Goal: Transaction & Acquisition: Purchase product/service

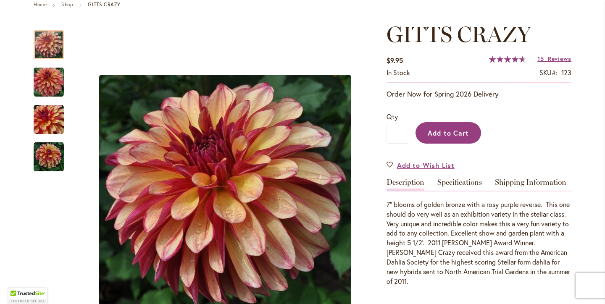
scroll to position [102, 0]
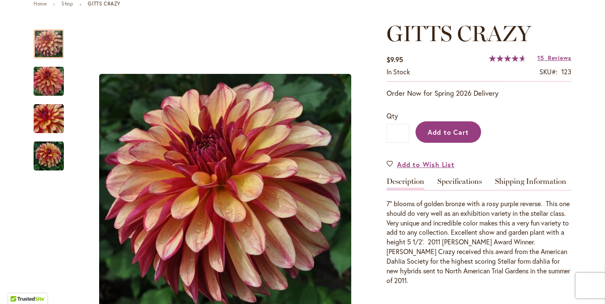
click at [449, 134] on span "Add to Cart" at bounding box center [448, 132] width 42 height 9
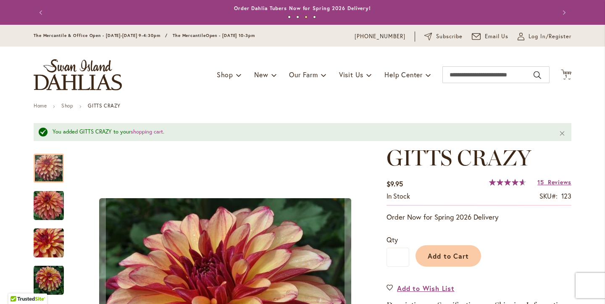
scroll to position [0, 0]
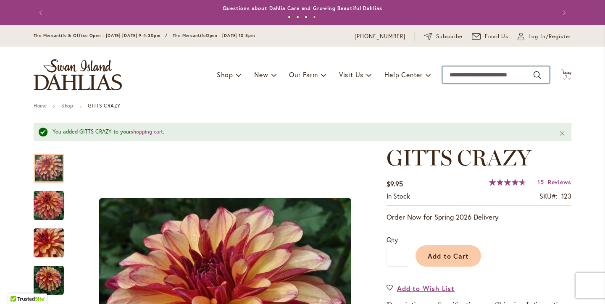
click at [464, 77] on input "Search" at bounding box center [495, 74] width 107 height 17
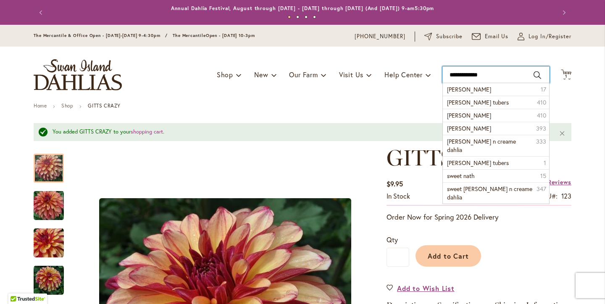
type input "**********"
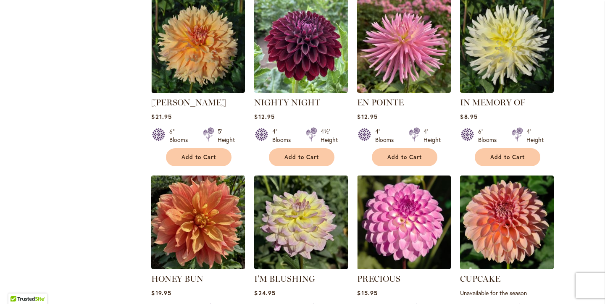
scroll to position [693, 0]
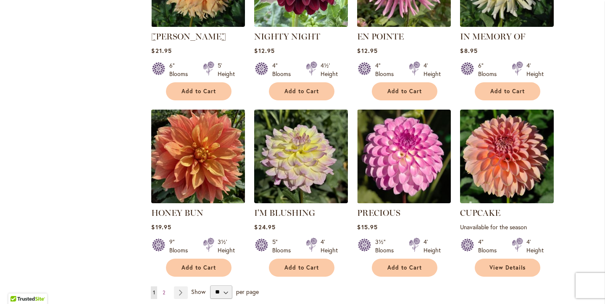
click at [202, 169] on img at bounding box center [198, 156] width 98 height 98
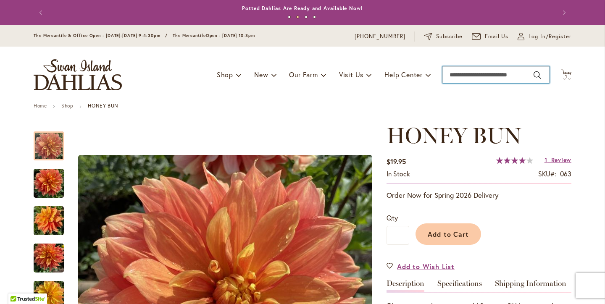
click at [465, 76] on input "Search" at bounding box center [495, 74] width 107 height 17
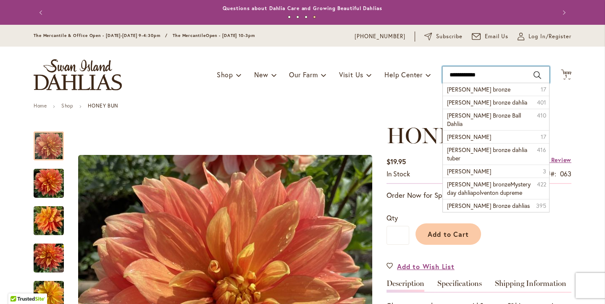
type input "**********"
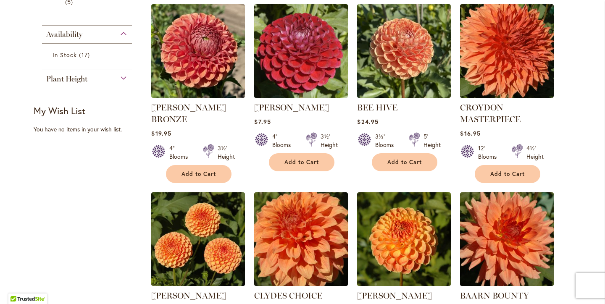
scroll to position [283, 0]
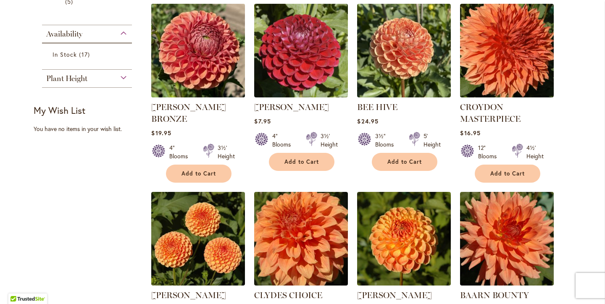
click at [203, 37] on img at bounding box center [198, 50] width 98 height 98
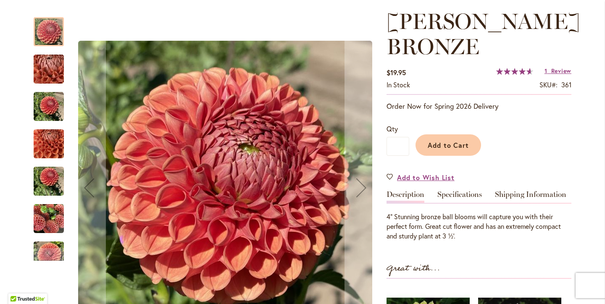
scroll to position [115, 0]
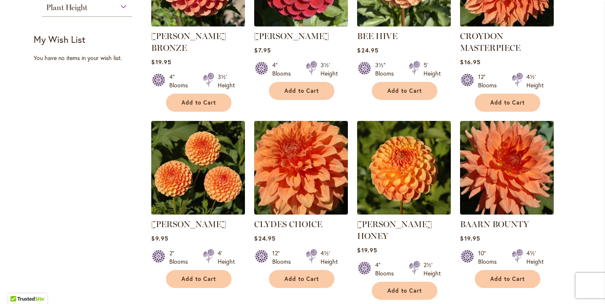
scroll to position [357, 0]
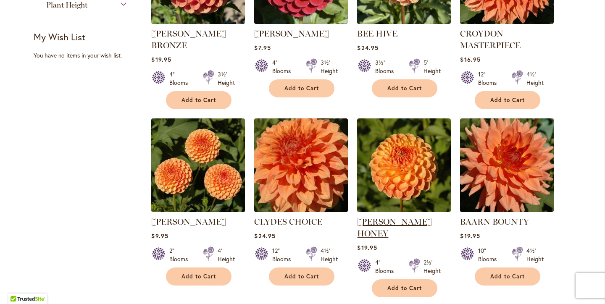
click at [400, 217] on link "[PERSON_NAME] HONEY" at bounding box center [394, 228] width 75 height 22
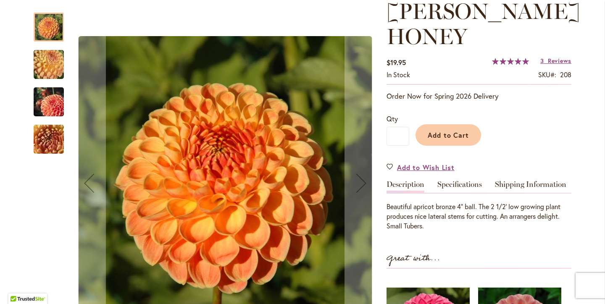
scroll to position [125, 0]
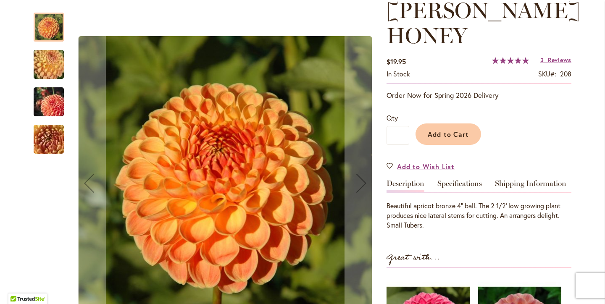
click at [59, 105] on img "CRICHTON HONEY" at bounding box center [48, 102] width 60 height 40
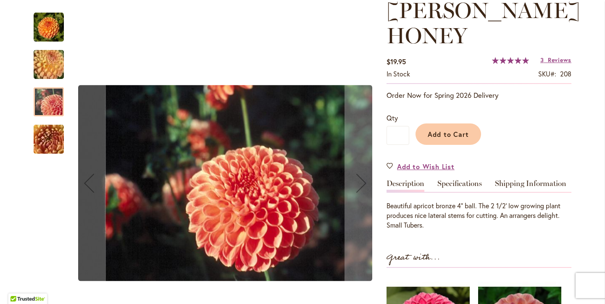
click at [57, 135] on img "CRICHTON HONEY" at bounding box center [48, 139] width 60 height 45
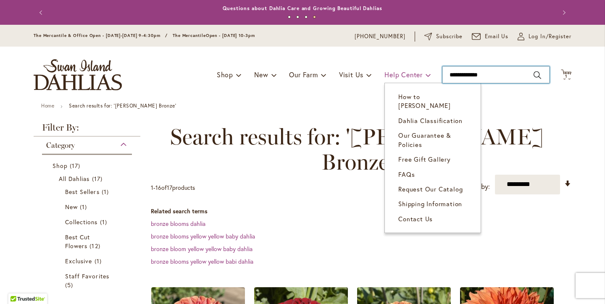
drag, startPoint x: 496, startPoint y: 76, endPoint x: 386, endPoint y: 71, distance: 110.1
click at [386, 71] on div "Toggle Nav Shop Dahlia Tubers Collections Fresh Cut Dahlias Gardening Supplies …" at bounding box center [302, 75] width 554 height 56
type input "******"
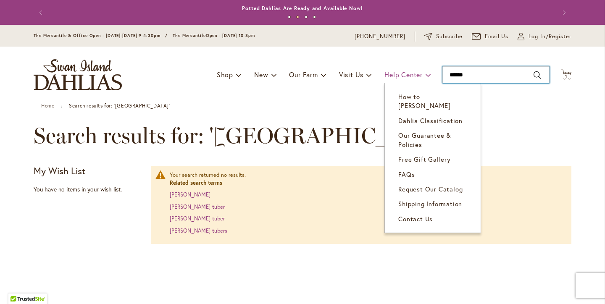
drag, startPoint x: 478, startPoint y: 70, endPoint x: 424, endPoint y: 71, distance: 54.2
click at [424, 71] on div "Toggle Nav Shop Dahlia Tubers Collections Fresh Cut Dahlias Gardening Supplies …" at bounding box center [302, 75] width 554 height 56
drag, startPoint x: 473, startPoint y: 73, endPoint x: 404, endPoint y: 72, distance: 68.9
click at [404, 72] on div "Toggle Nav Shop Dahlia Tubers Collections Fresh Cut Dahlias Gardening Supplies …" at bounding box center [302, 75] width 554 height 56
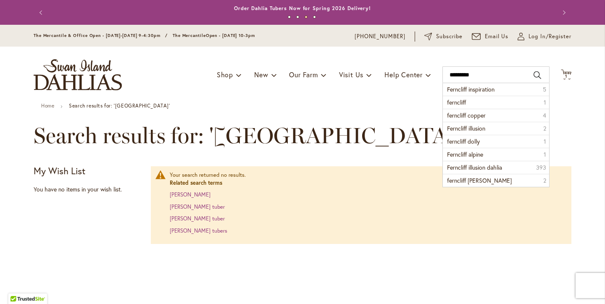
click at [537, 71] on button "Search" at bounding box center [537, 74] width 8 height 13
type input "*********"
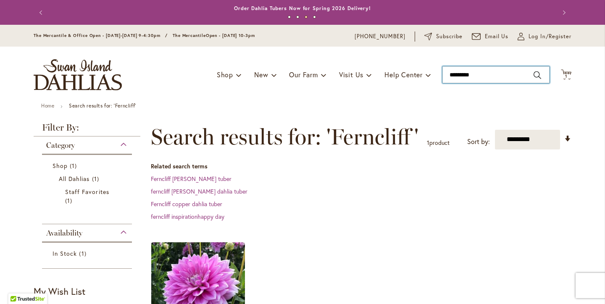
drag, startPoint x: 501, startPoint y: 75, endPoint x: 390, endPoint y: 63, distance: 112.3
click at [390, 63] on div "Toggle Nav Shop Dahlia Tubers Collections Fresh Cut Dahlias Gardening Supplies …" at bounding box center [302, 75] width 554 height 56
type input "**********"
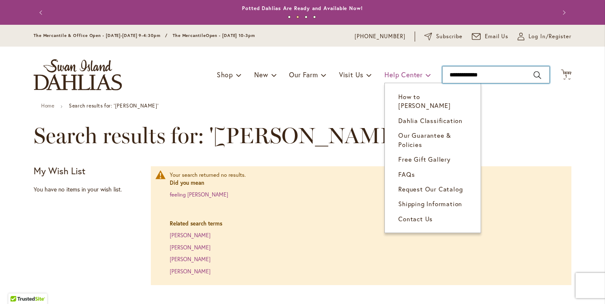
drag, startPoint x: 495, startPoint y: 74, endPoint x: 410, endPoint y: 69, distance: 85.4
click at [410, 69] on div "Toggle Nav Shop Dahlia Tubers Collections Fresh Cut Dahlias Gardening Supplies …" at bounding box center [302, 75] width 554 height 56
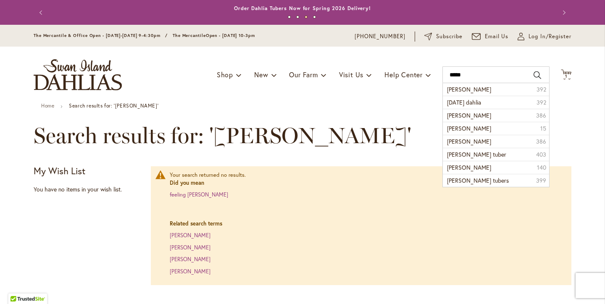
click at [538, 73] on button "Search" at bounding box center [537, 74] width 8 height 13
type input "*****"
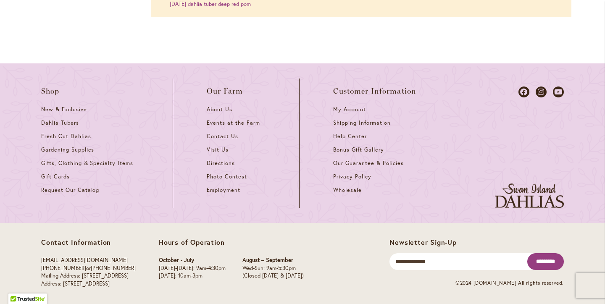
scroll to position [279, 0]
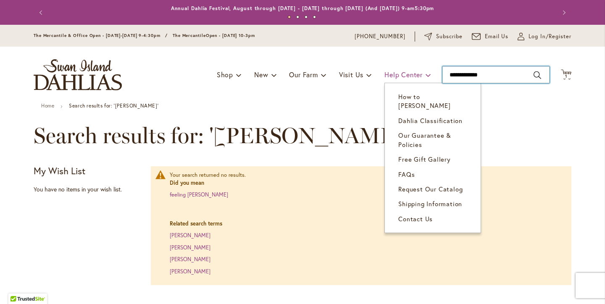
drag, startPoint x: 500, startPoint y: 73, endPoint x: 425, endPoint y: 69, distance: 74.9
click at [425, 69] on div "Toggle Nav Shop Dahlia Tubers Collections Fresh Cut Dahlias Gardening Supplies …" at bounding box center [302, 75] width 554 height 56
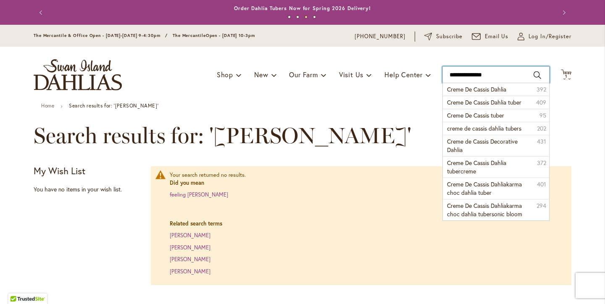
click at [543, 76] on input "**********" at bounding box center [495, 74] width 107 height 17
click at [538, 72] on button "Search" at bounding box center [537, 74] width 8 height 13
type input "**********"
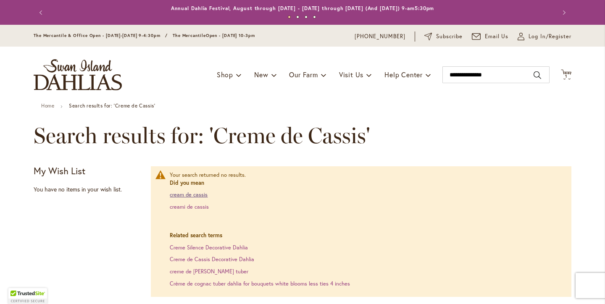
click at [190, 194] on link "cream de cassis" at bounding box center [189, 194] width 38 height 7
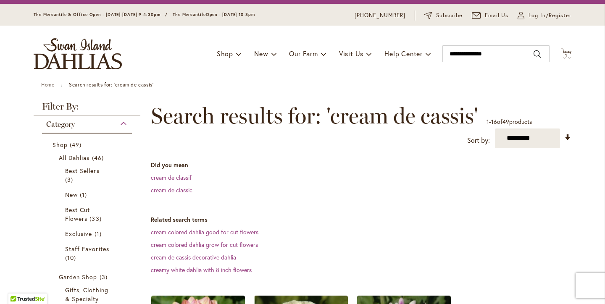
scroll to position [19, 0]
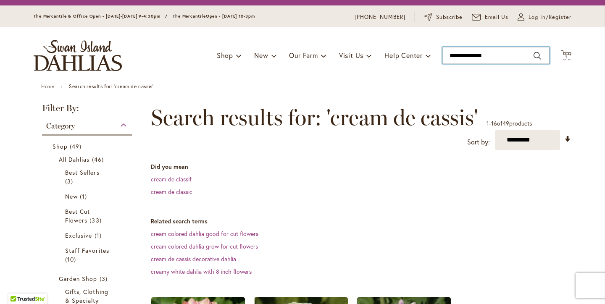
click at [503, 56] on input "**********" at bounding box center [495, 55] width 107 height 17
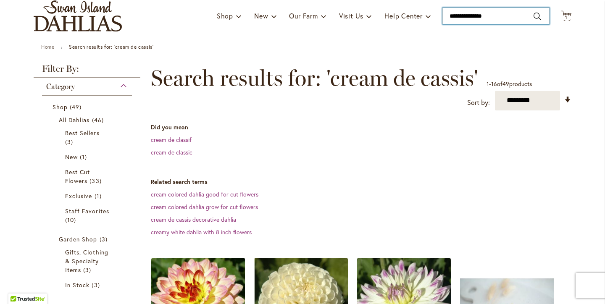
scroll to position [52, 0]
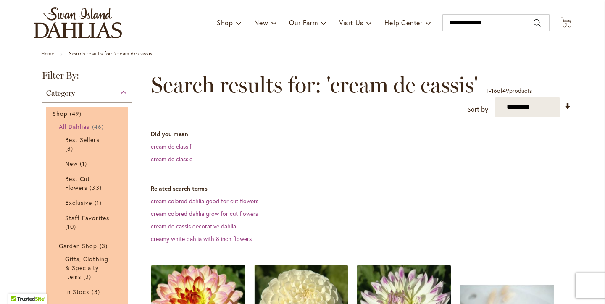
click at [81, 126] on span "All Dahlias" at bounding box center [74, 127] width 31 height 8
type input "**********"
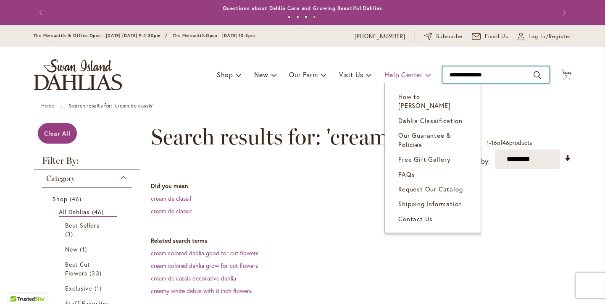
drag, startPoint x: 500, startPoint y: 73, endPoint x: 399, endPoint y: 70, distance: 101.3
click at [399, 70] on div "Toggle Nav Shop Dahlia Tubers Collections Fresh Cut Dahlias Gardening Supplies …" at bounding box center [302, 75] width 554 height 56
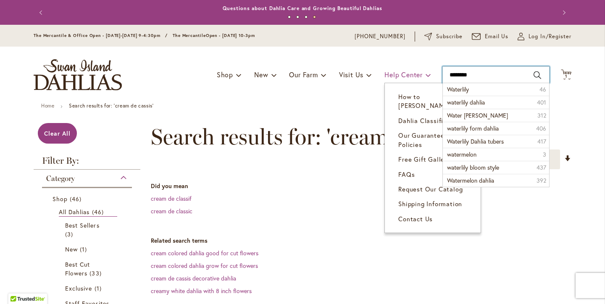
type input "*********"
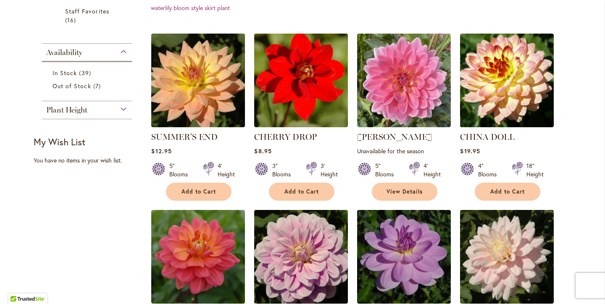
scroll to position [229, 0]
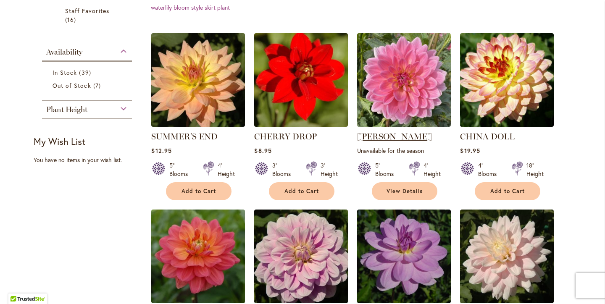
click at [396, 135] on link "[PERSON_NAME]" at bounding box center [394, 136] width 75 height 10
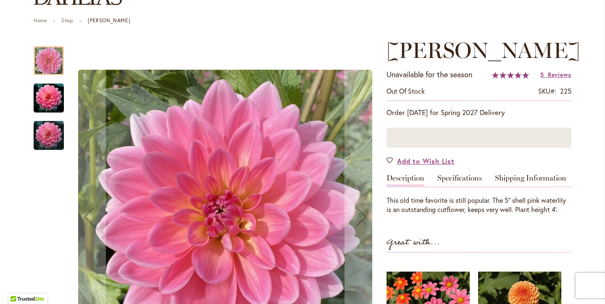
scroll to position [87, 0]
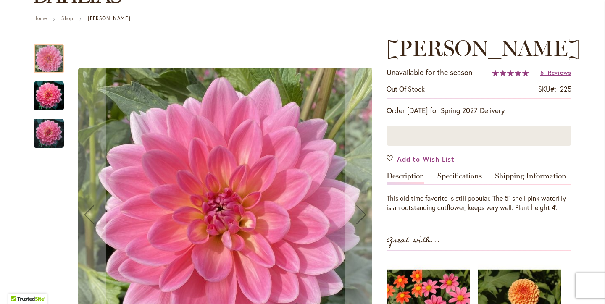
click at [47, 96] on img "Gerrie Hoek" at bounding box center [49, 96] width 30 height 30
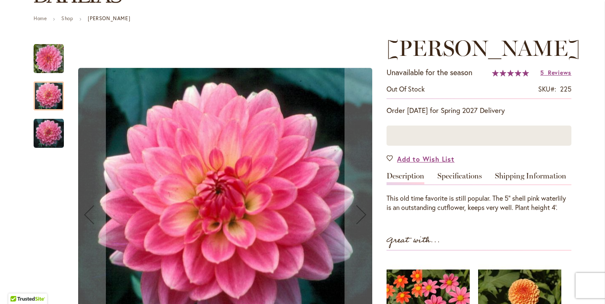
click at [46, 129] on img "Gerrie Hoek" at bounding box center [49, 133] width 30 height 30
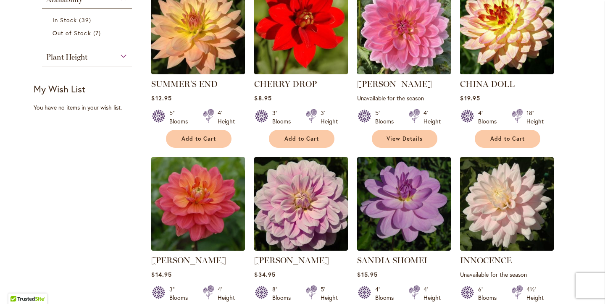
scroll to position [283, 0]
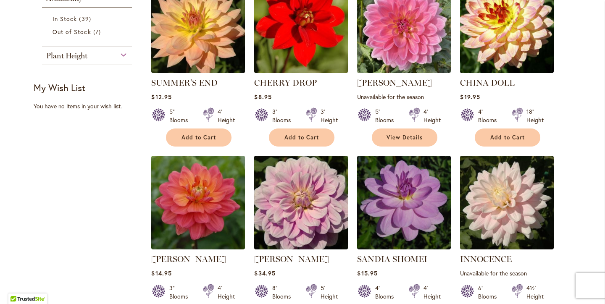
click at [338, 207] on img at bounding box center [301, 202] width 98 height 98
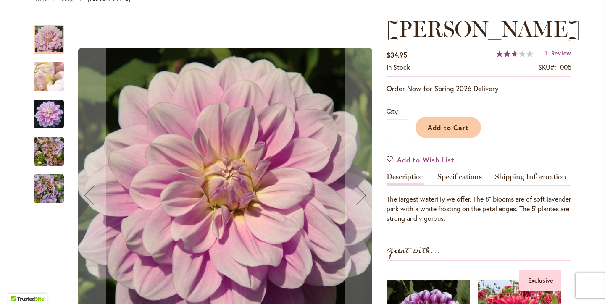
scroll to position [107, 0]
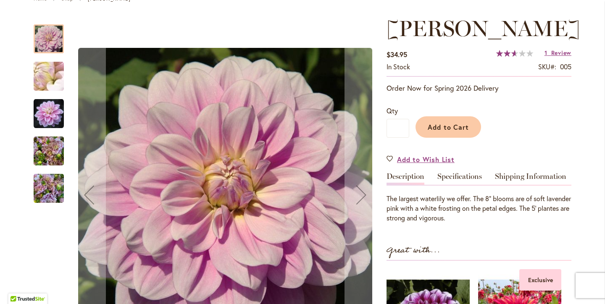
click at [55, 79] on img "Randi Dawn" at bounding box center [48, 76] width 60 height 45
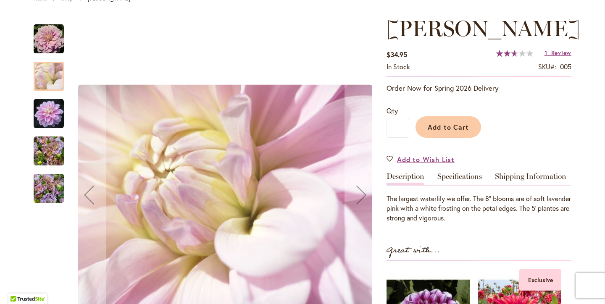
click at [56, 114] on img "Randi Dawn" at bounding box center [49, 113] width 30 height 31
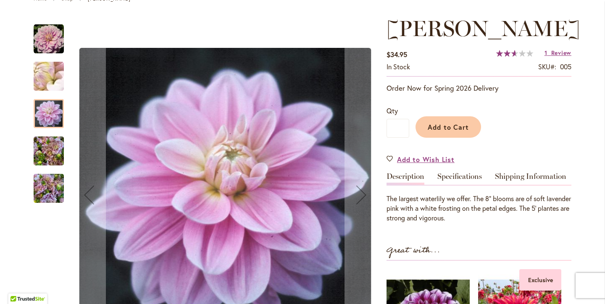
click at [55, 152] on img "RANDI DAWN" at bounding box center [49, 151] width 30 height 40
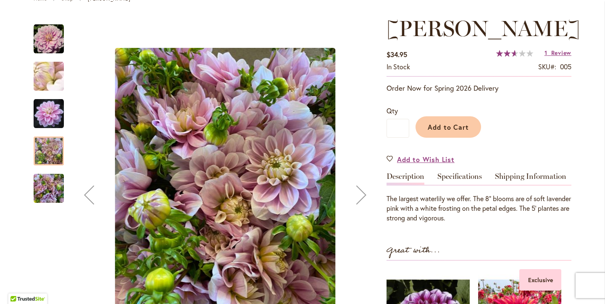
click at [50, 185] on img "RANDI DAWN" at bounding box center [49, 188] width 30 height 40
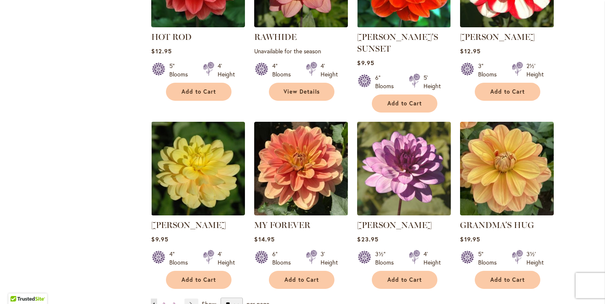
scroll to position [681, 0]
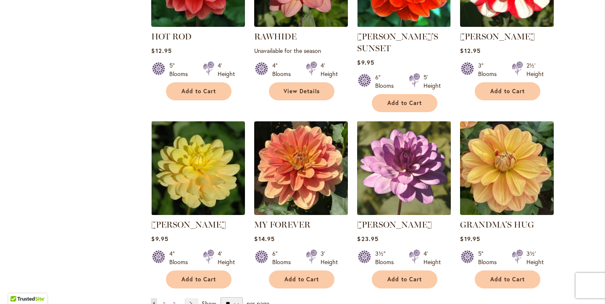
click at [406, 182] on img at bounding box center [404, 168] width 98 height 98
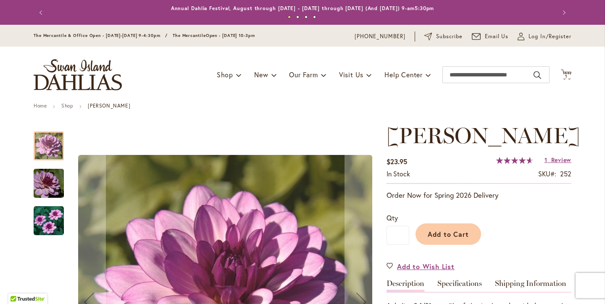
click at [51, 177] on img "LAUREN MICHELE" at bounding box center [48, 183] width 60 height 40
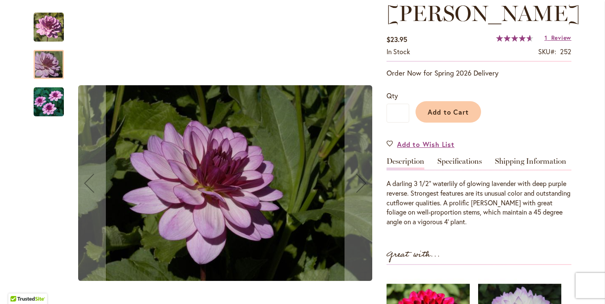
scroll to position [123, 0]
click at [51, 102] on img "LAUREN MICHELE" at bounding box center [49, 102] width 30 height 30
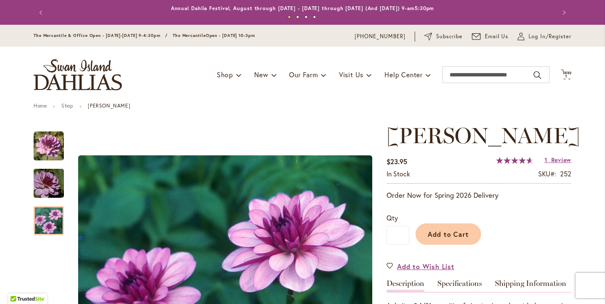
scroll to position [0, 0]
click at [559, 164] on span "Review" at bounding box center [561, 160] width 20 height 8
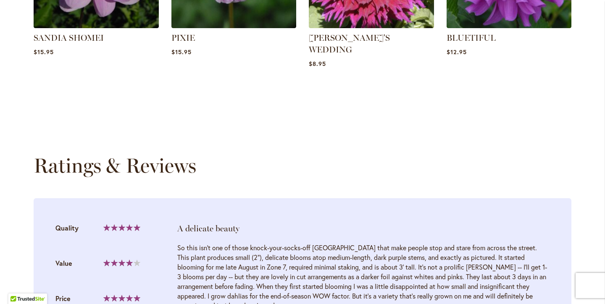
scroll to position [894, 0]
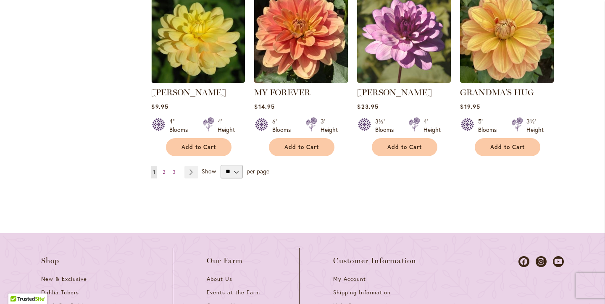
scroll to position [814, 0]
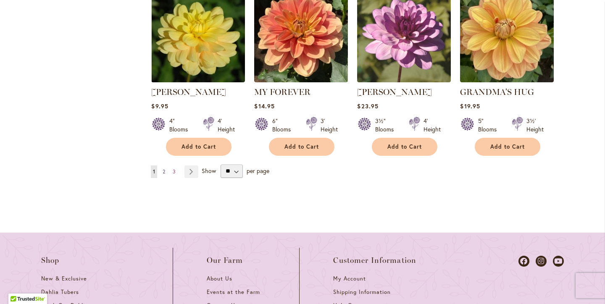
click at [165, 171] on span "2" at bounding box center [163, 171] width 3 height 6
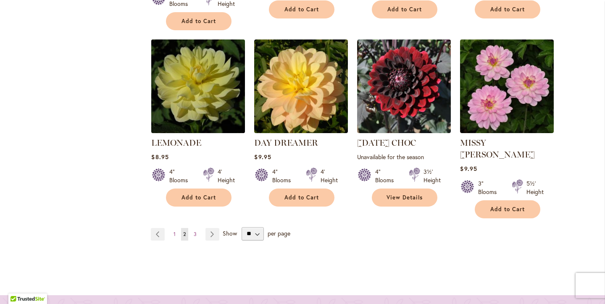
scroll to position [778, 0]
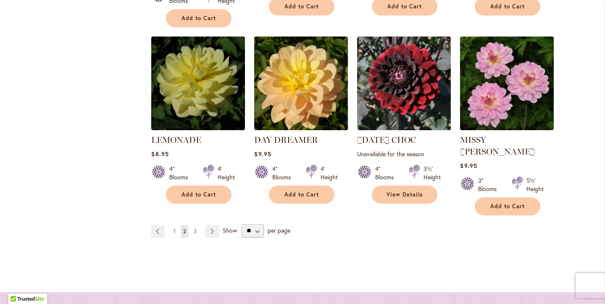
click at [194, 228] on span "3" at bounding box center [195, 231] width 3 height 6
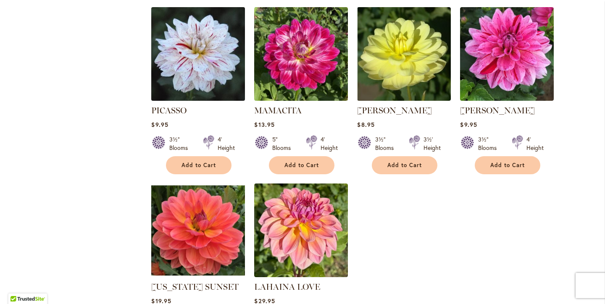
scroll to position [631, 0]
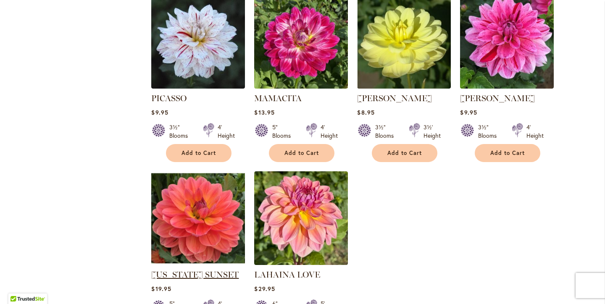
click at [186, 270] on link "[US_STATE] SUNSET" at bounding box center [194, 275] width 87 height 10
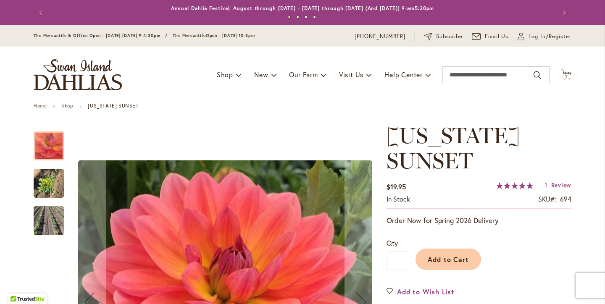
click at [45, 188] on img "OREGON SUNSET" at bounding box center [49, 183] width 30 height 40
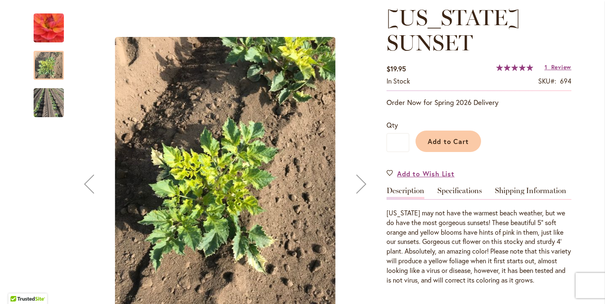
scroll to position [127, 0]
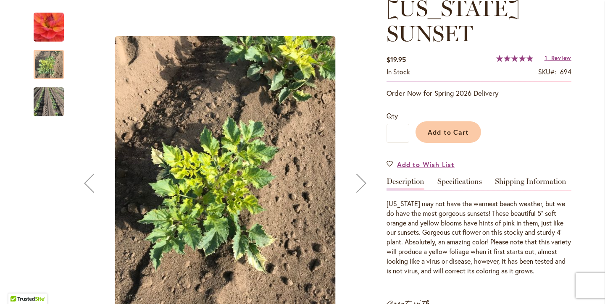
click at [54, 98] on img "OREGON SUNSET" at bounding box center [49, 102] width 30 height 44
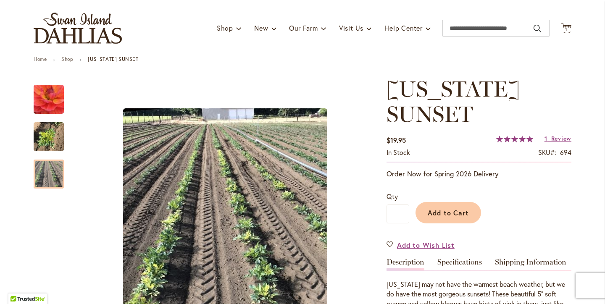
scroll to position [42, 0]
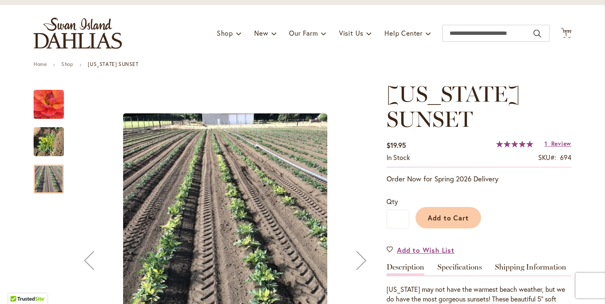
click at [52, 100] on img "OREGON SUNSET" at bounding box center [49, 105] width 60 height 58
